Goal: Task Accomplishment & Management: Use online tool/utility

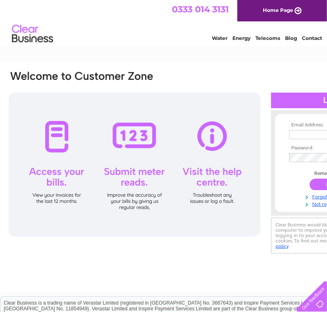
type input "[EMAIL_ADDRESS][DOMAIN_NAME]"
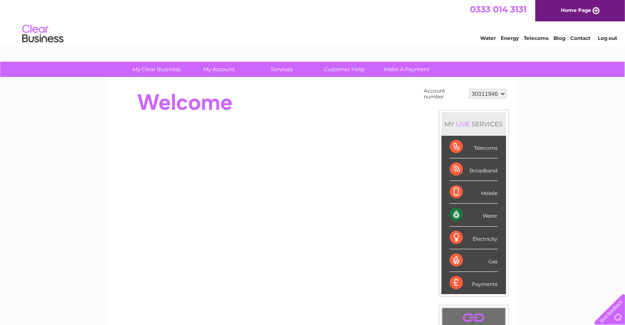
click at [326, 214] on div "Water" at bounding box center [473, 215] width 48 height 23
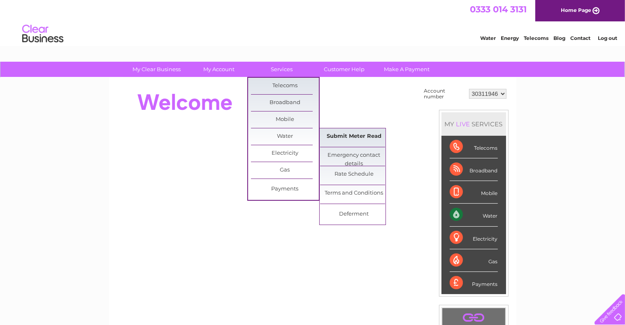
click at [326, 131] on link "Submit Meter Read" at bounding box center [354, 136] width 68 height 16
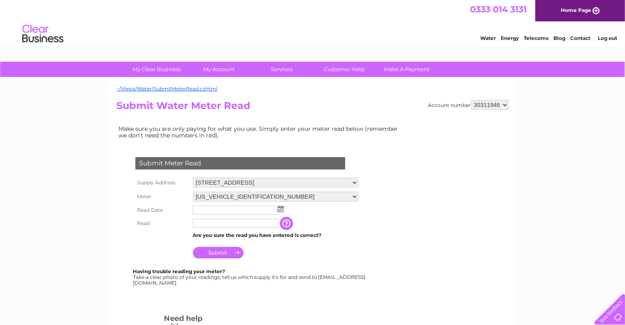
click at [217, 210] on input "text" at bounding box center [235, 210] width 85 height 9
click at [283, 211] on td at bounding box center [275, 211] width 169 height 14
click at [280, 207] on img at bounding box center [281, 209] width 6 height 7
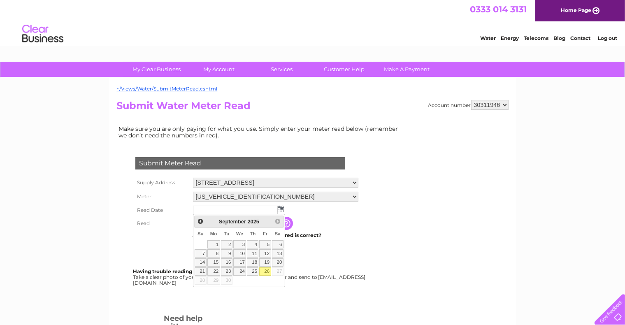
click at [266, 271] on link "26" at bounding box center [265, 271] width 12 height 8
type input "2025/09/26"
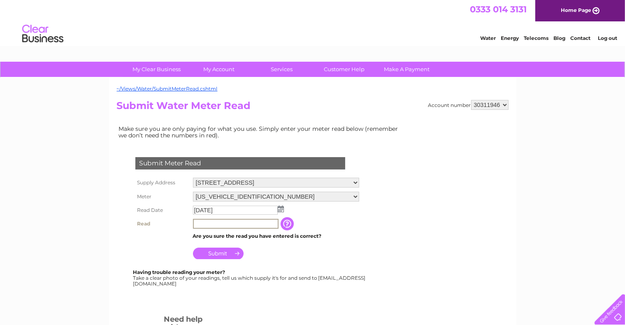
click at [238, 224] on input "text" at bounding box center [236, 224] width 86 height 10
type input "0039"
click at [354, 196] on select "06ELSTER07A124046 06ELSTER22T072963" at bounding box center [275, 197] width 165 height 11
select select "401617"
click at [193, 192] on select "06ELSTER07A124046 06ELSTER22T072963" at bounding box center [275, 197] width 165 height 11
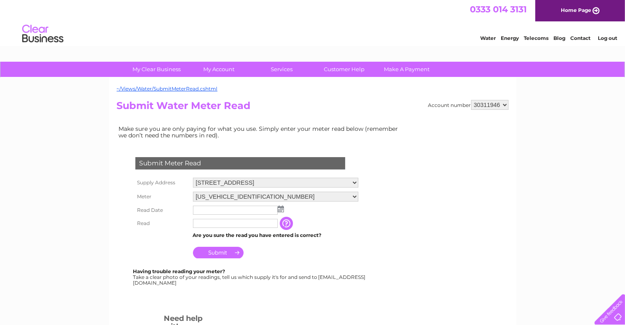
click at [281, 207] on img at bounding box center [281, 209] width 6 height 7
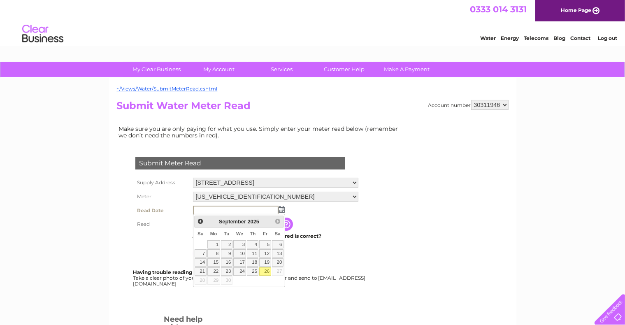
click at [265, 271] on link "26" at bounding box center [265, 271] width 12 height 8
type input "[DATE]"
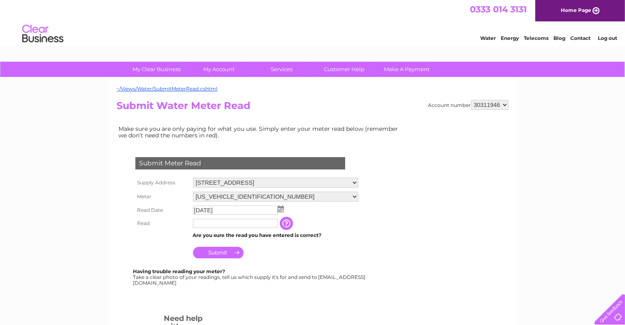
click at [241, 223] on input "text" at bounding box center [235, 223] width 85 height 9
type input "00014"
click at [230, 253] on input "Submit" at bounding box center [218, 254] width 51 height 12
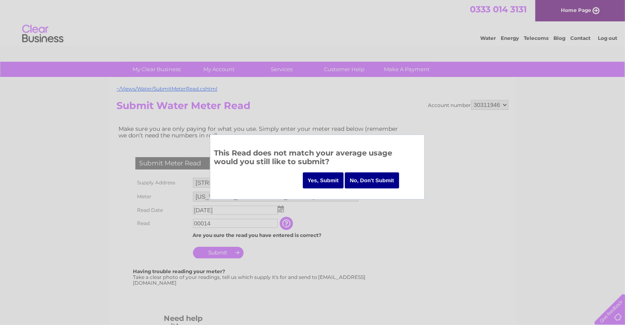
click at [324, 181] on input "Yes, Submit" at bounding box center [323, 180] width 41 height 16
